Goal: Register for event/course

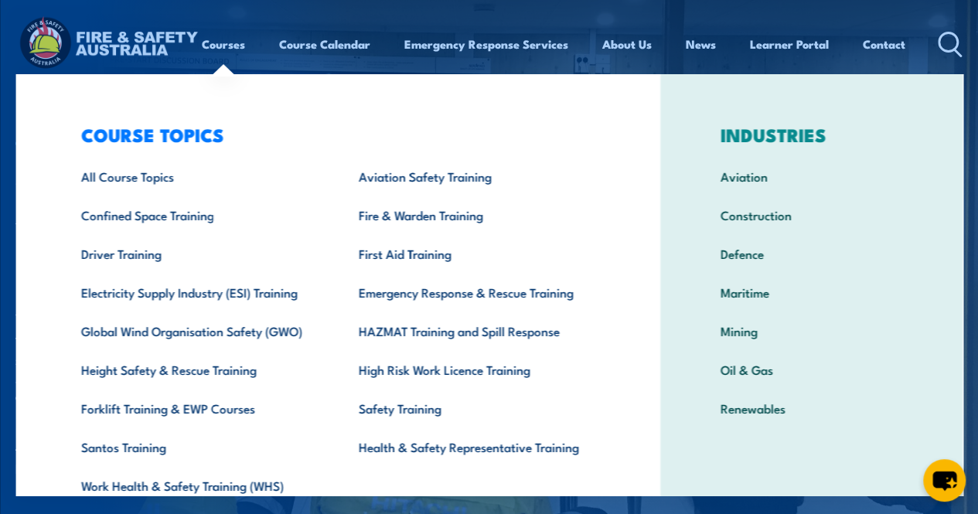
click at [34, 101] on div "COURSE TOPICS All Course Topics Aviation Safety Training Confined Space Trainin…" at bounding box center [337, 318] width 645 height 489
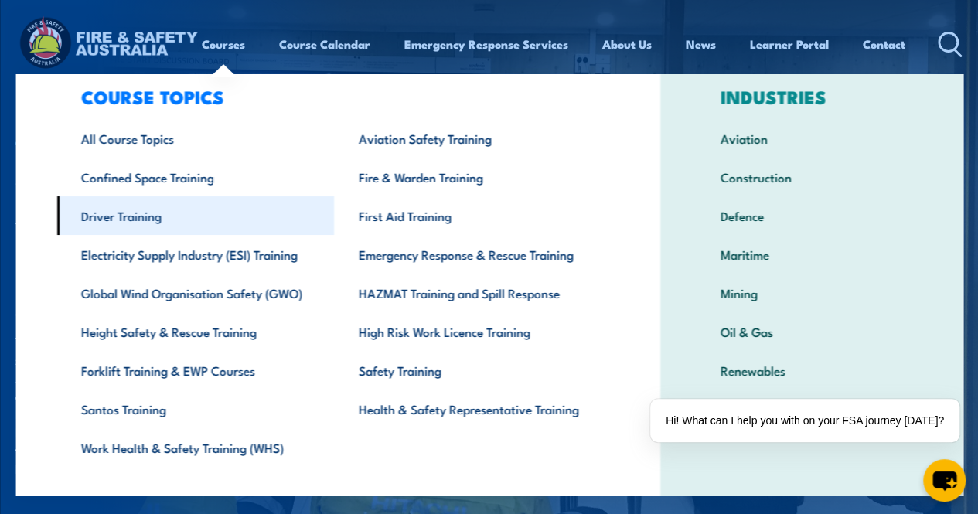
scroll to position [66, 0]
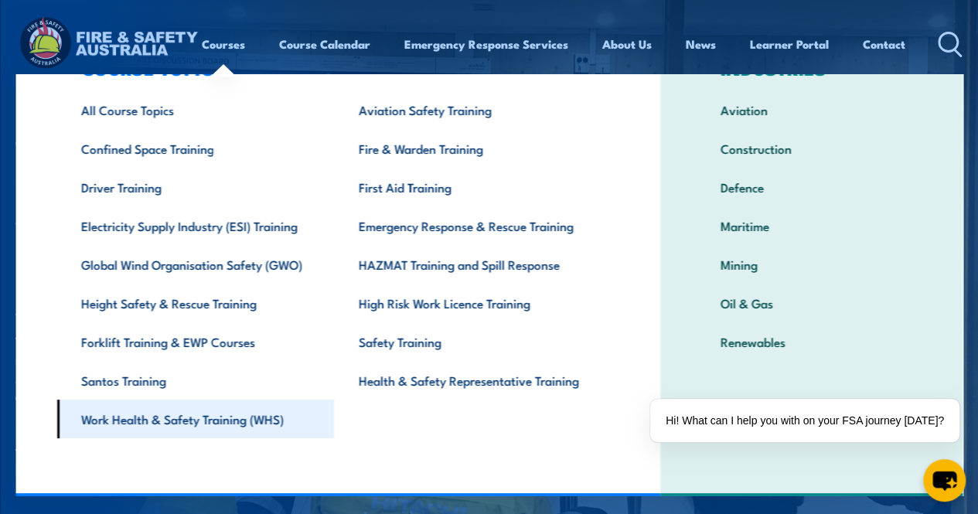
click at [173, 417] on link "Work Health & Safety Training (WHS)" at bounding box center [195, 419] width 278 height 39
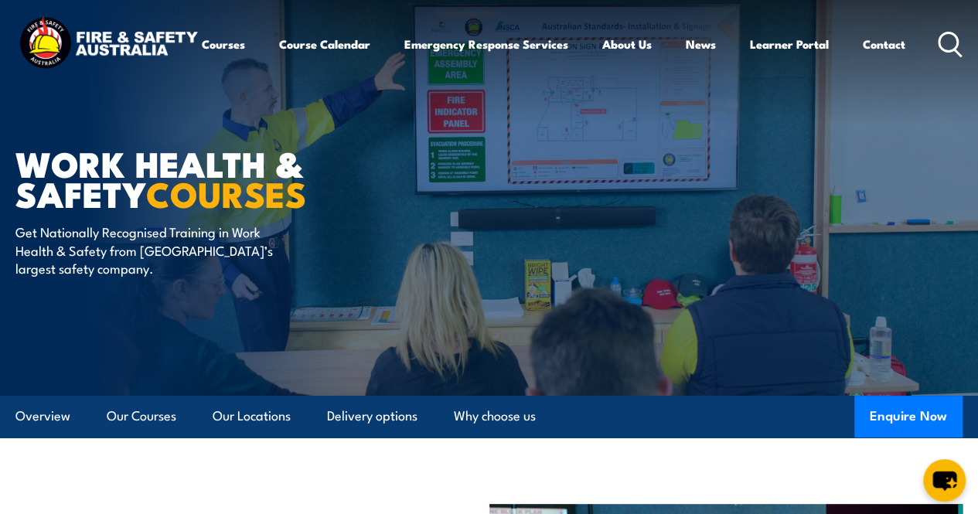
click at [938, 57] on icon at bounding box center [950, 45] width 25 height 26
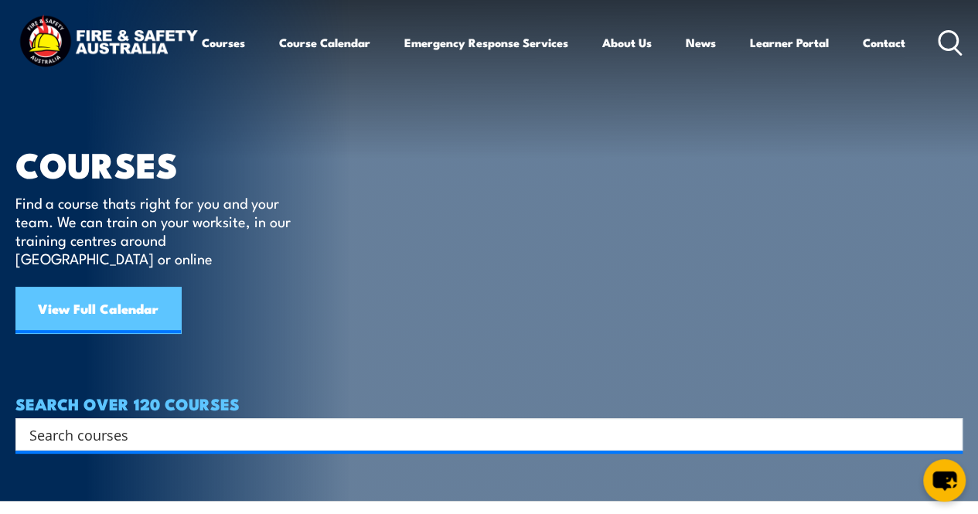
click at [91, 287] on link "View Full Calendar" at bounding box center [97, 310] width 165 height 46
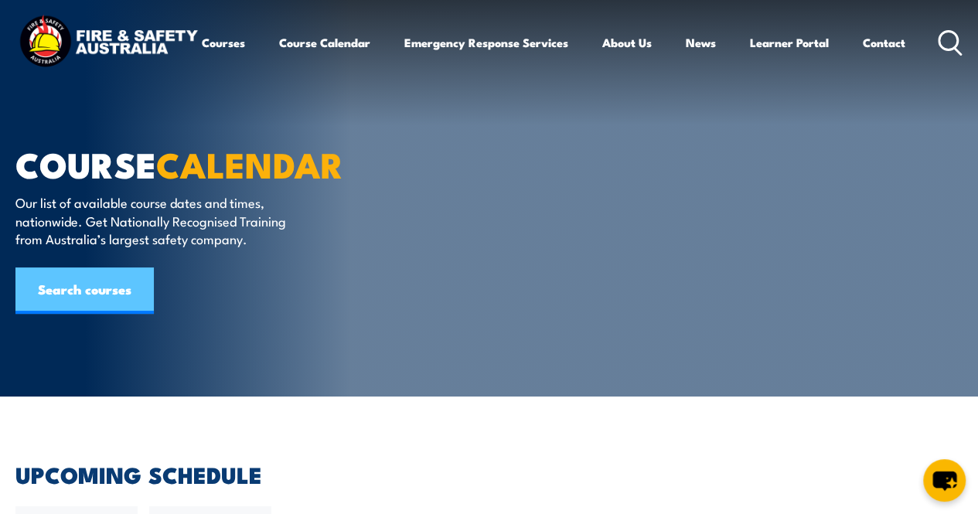
click at [59, 280] on link "Search courses" at bounding box center [84, 290] width 138 height 46
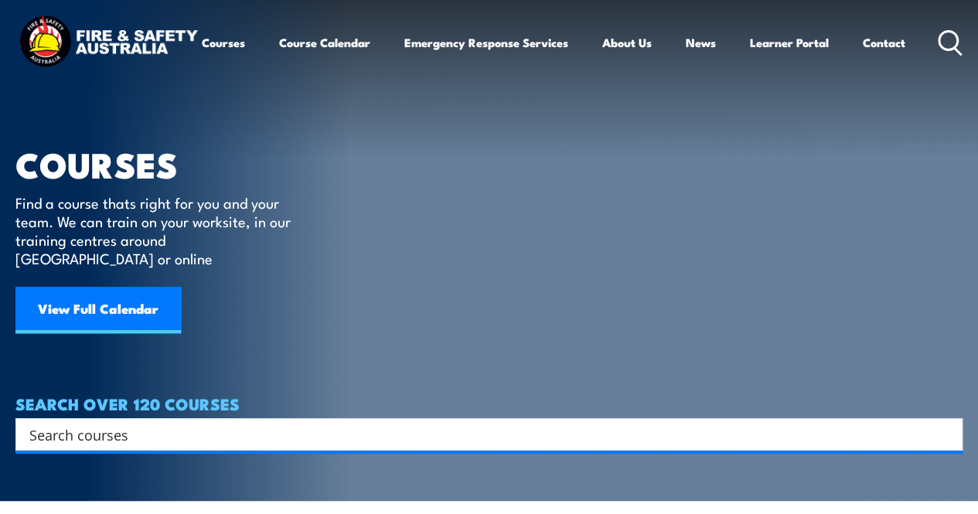
click at [141, 423] on input "Search input" at bounding box center [478, 434] width 899 height 23
paste input "RIIWHS404E"
type input "RIIWHS404E"
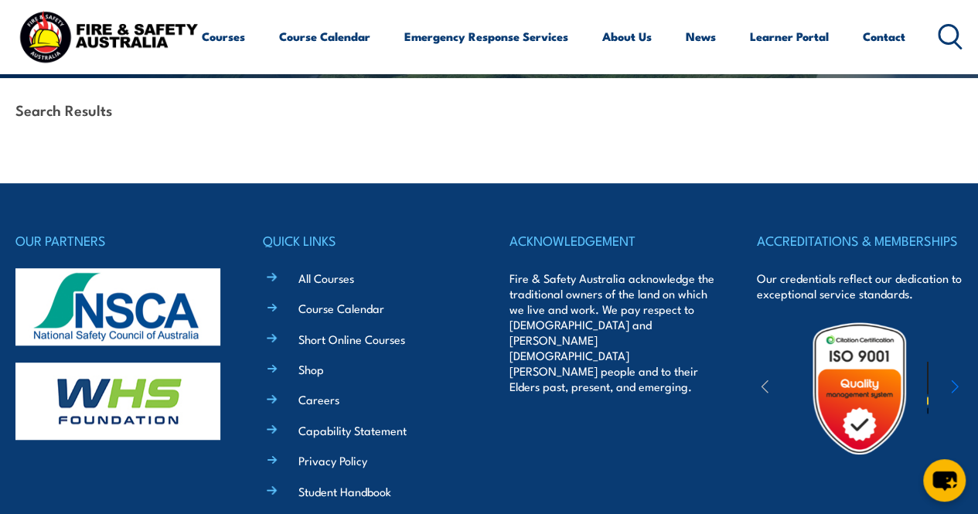
scroll to position [124, 0]
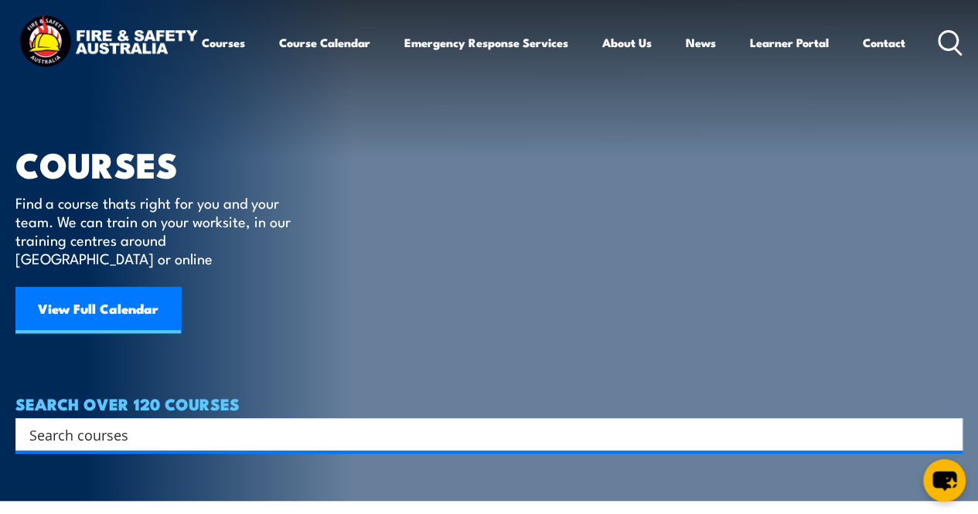
click at [196, 424] on input "Search input" at bounding box center [478, 434] width 899 height 23
type input "S1"
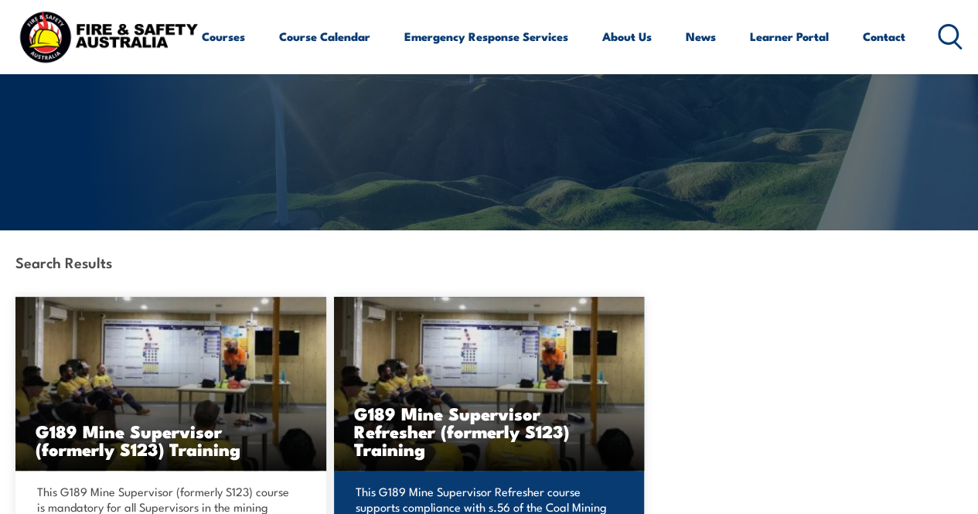
scroll to position [309, 0]
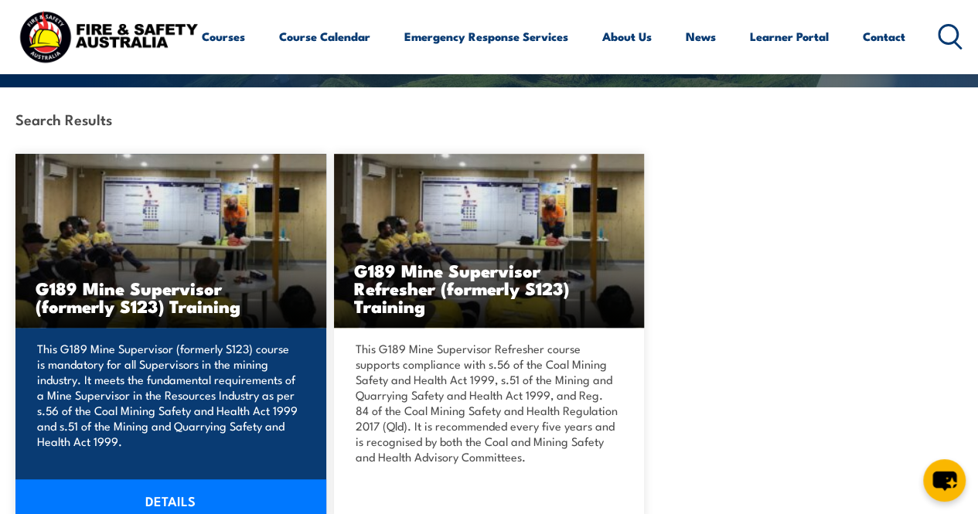
click at [193, 213] on img at bounding box center [170, 241] width 311 height 174
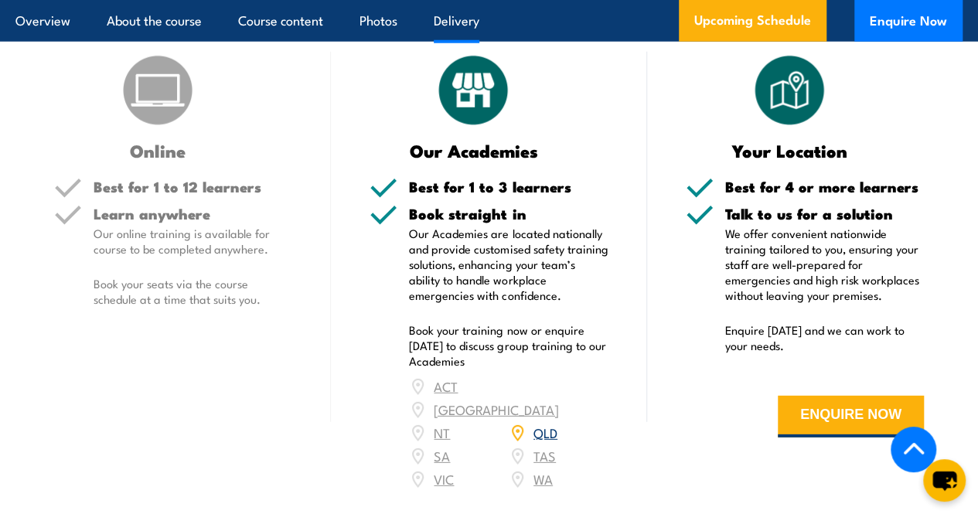
scroll to position [2087, 0]
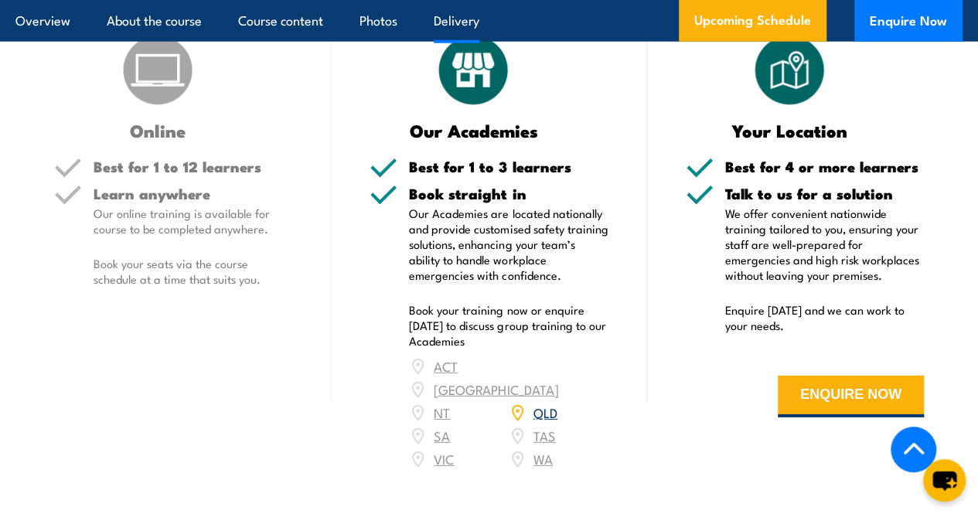
click at [551, 421] on link "QLD" at bounding box center [545, 412] width 24 height 19
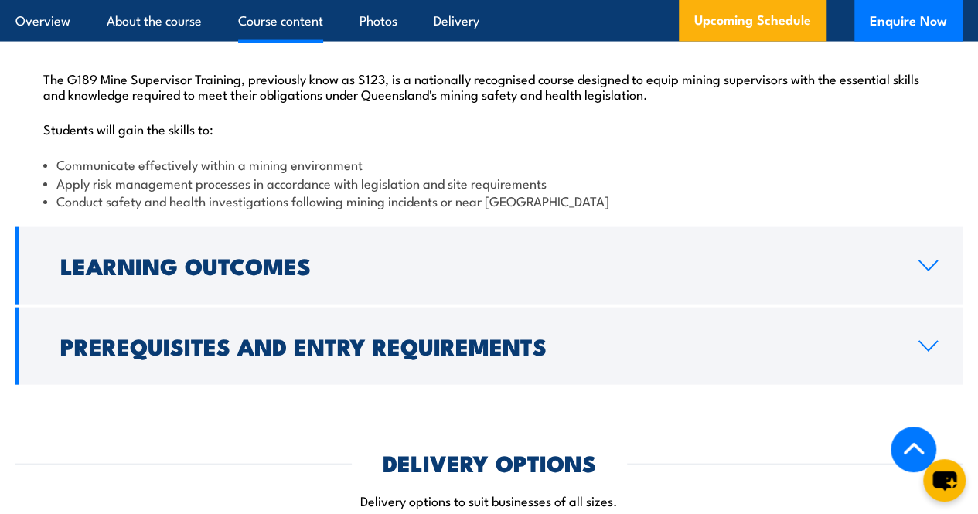
scroll to position [1344, 0]
